Goal: Communication & Community: Share content

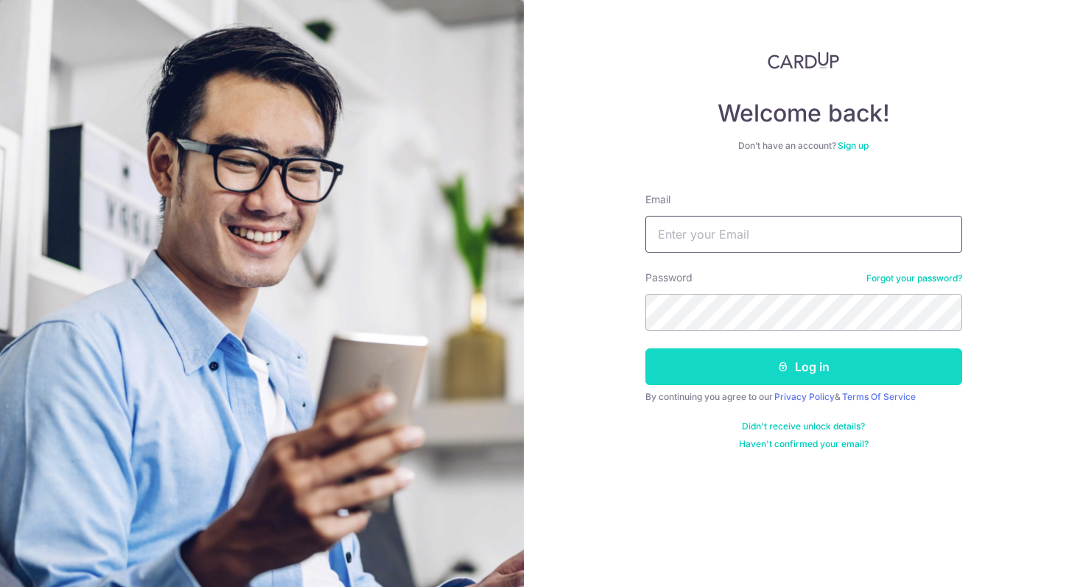
type input "jesst-@hotmail.com"
click at [768, 365] on button "Log in" at bounding box center [803, 366] width 317 height 37
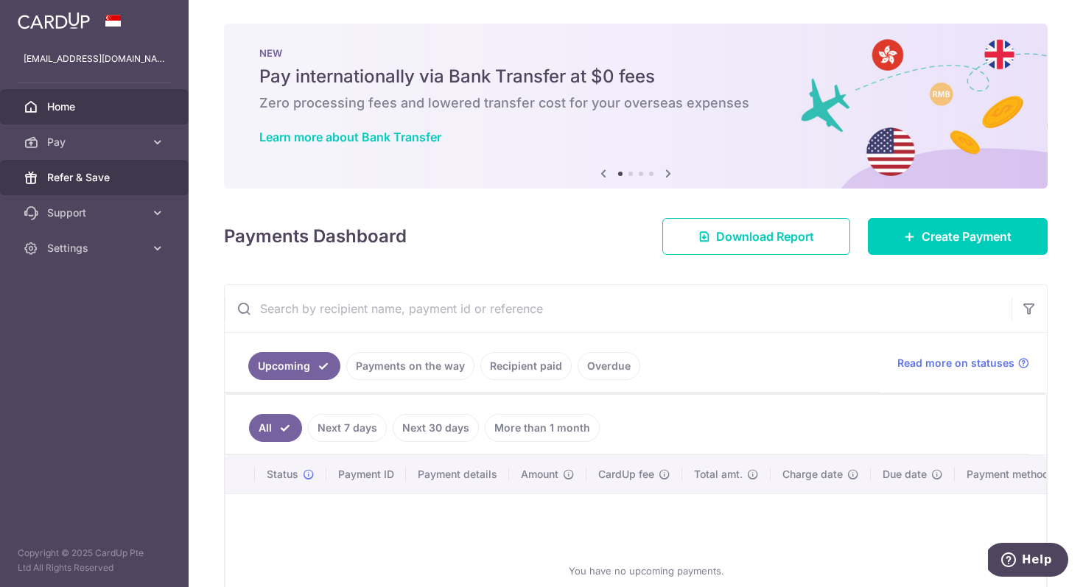
click at [122, 173] on span "Refer & Save" at bounding box center [95, 177] width 97 height 15
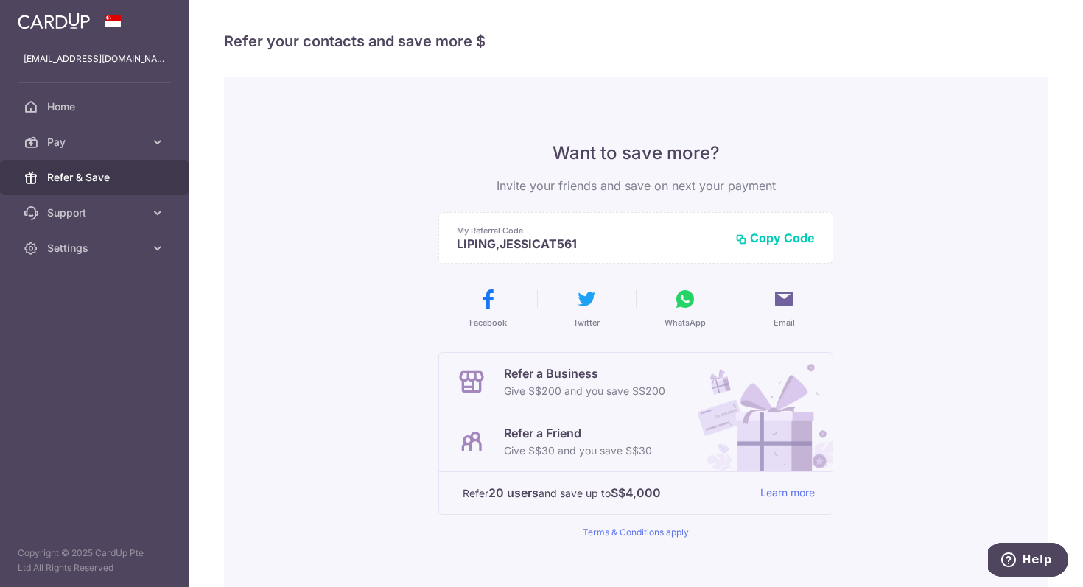
click at [765, 238] on button "Copy Code" at bounding box center [775, 238] width 80 height 15
click at [692, 321] on span "WhatsApp" at bounding box center [684, 323] width 41 height 12
click at [110, 253] on span "Settings" at bounding box center [95, 248] width 97 height 15
click at [72, 331] on link "Logout" at bounding box center [94, 318] width 189 height 35
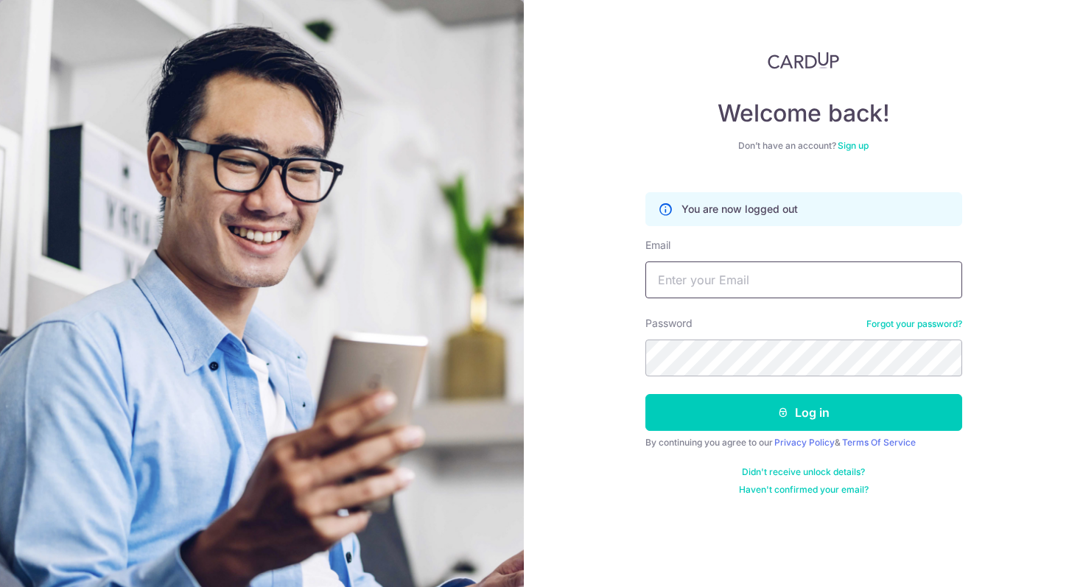
type input "jesst-@hotmail.com"
drag, startPoint x: 779, startPoint y: 281, endPoint x: 595, endPoint y: 278, distance: 183.4
click at [596, 278] on div "Welcome back! Don’t have an account? Sign up You are now logged out Email jesst…" at bounding box center [803, 293] width 559 height 587
click at [681, 273] on input "Email" at bounding box center [803, 280] width 317 height 37
type input "DD_LEOW@HOTMAIL.COM"
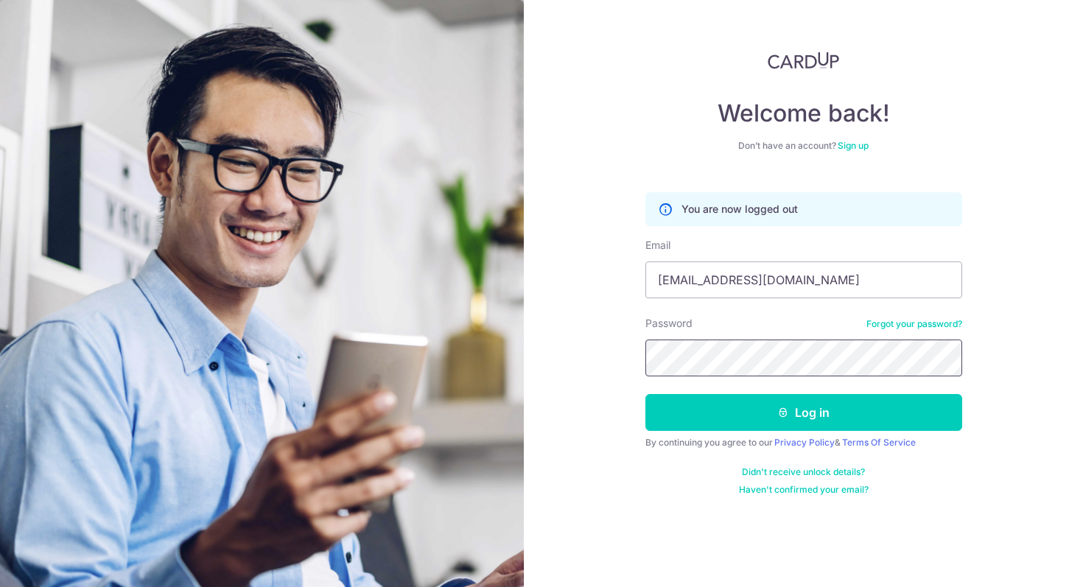
click at [645, 394] on button "Log in" at bounding box center [803, 412] width 317 height 37
